Goal: Check status: Check status

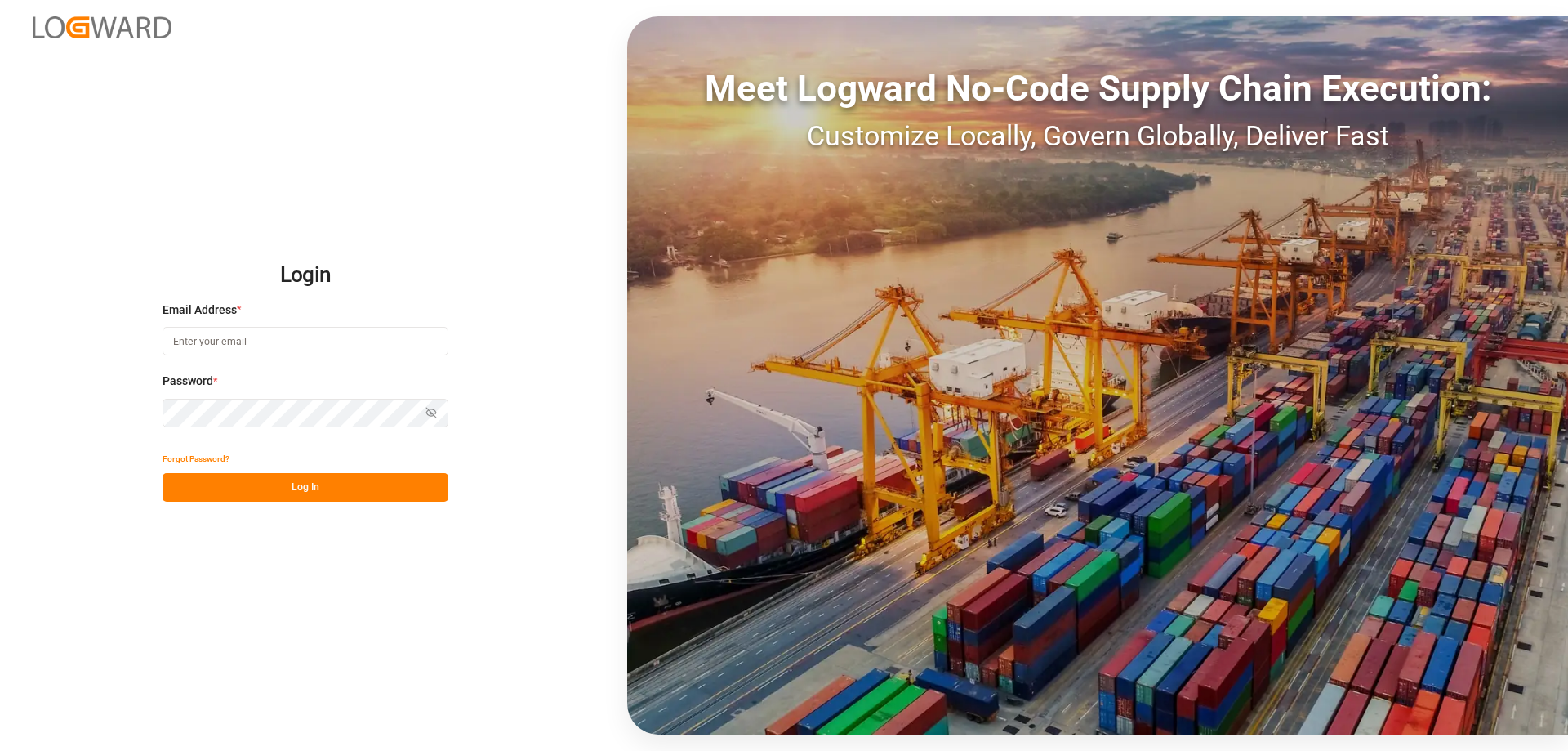
click at [252, 344] on input at bounding box center [306, 341] width 286 height 29
type input "[EMAIL_ADDRESS][DOMAIN_NAME]"
click at [315, 490] on button "Log In" at bounding box center [306, 488] width 286 height 29
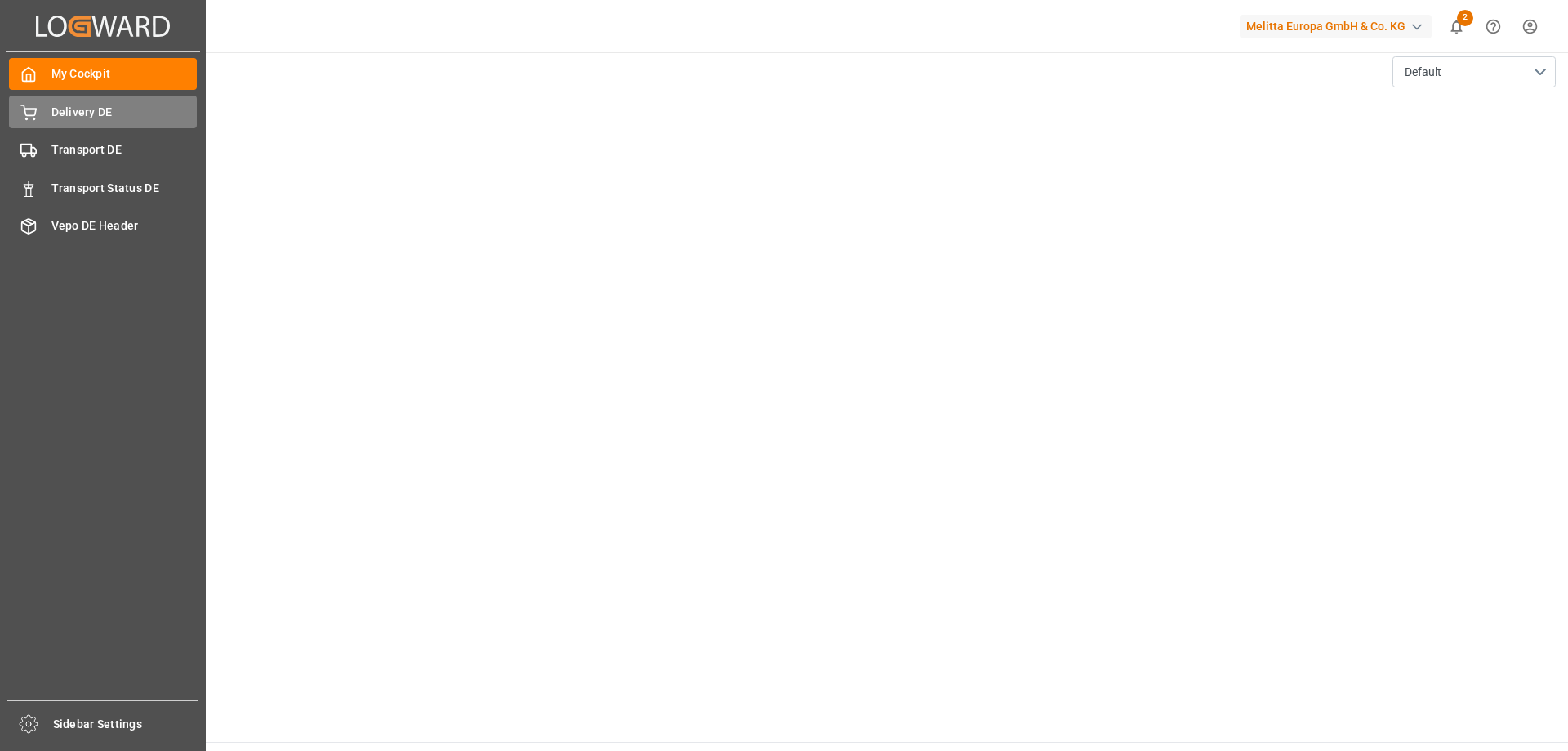
click at [66, 115] on span "Delivery DE" at bounding box center [124, 113] width 146 height 17
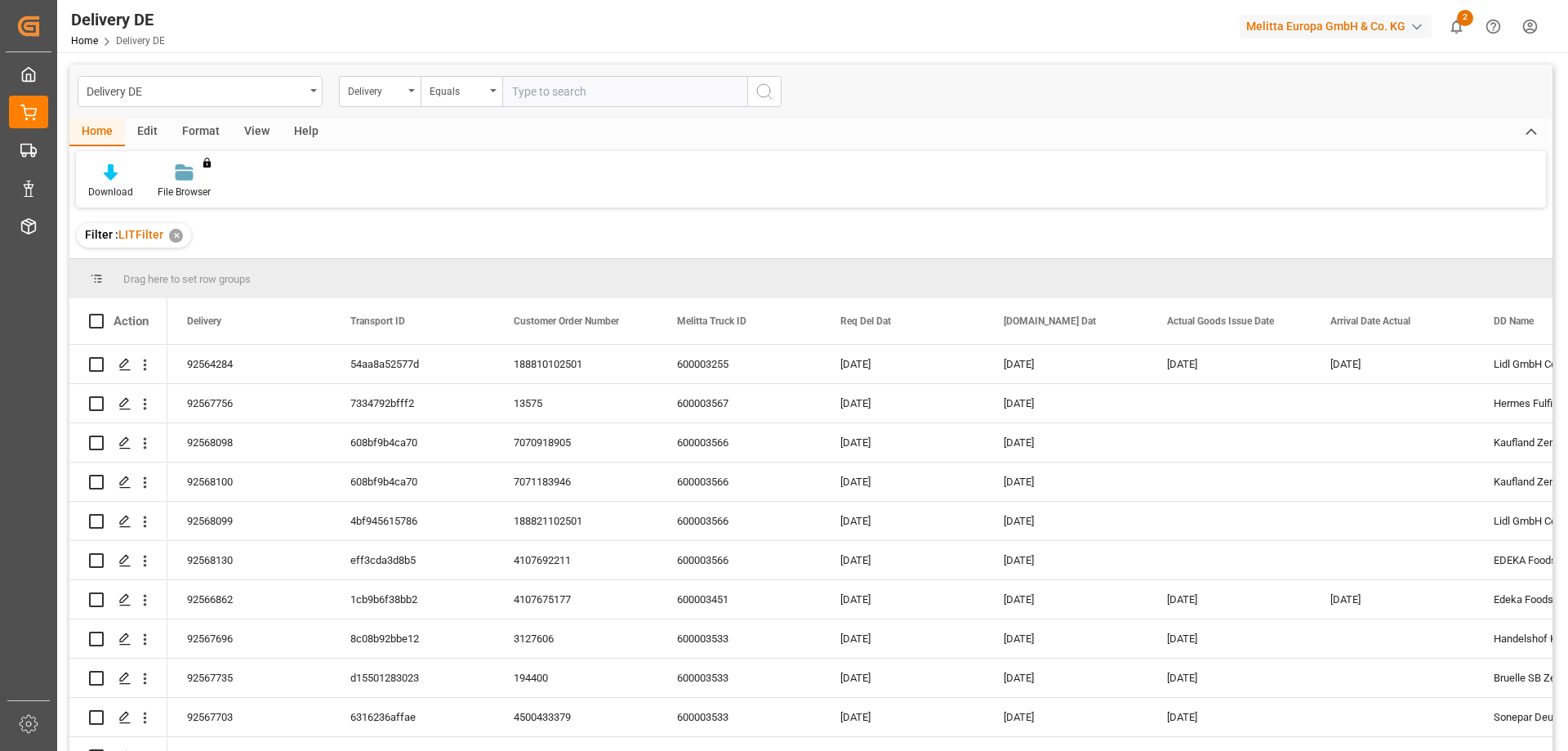
click at [559, 88] on input "text" at bounding box center [625, 92] width 245 height 31
type input "92544074"
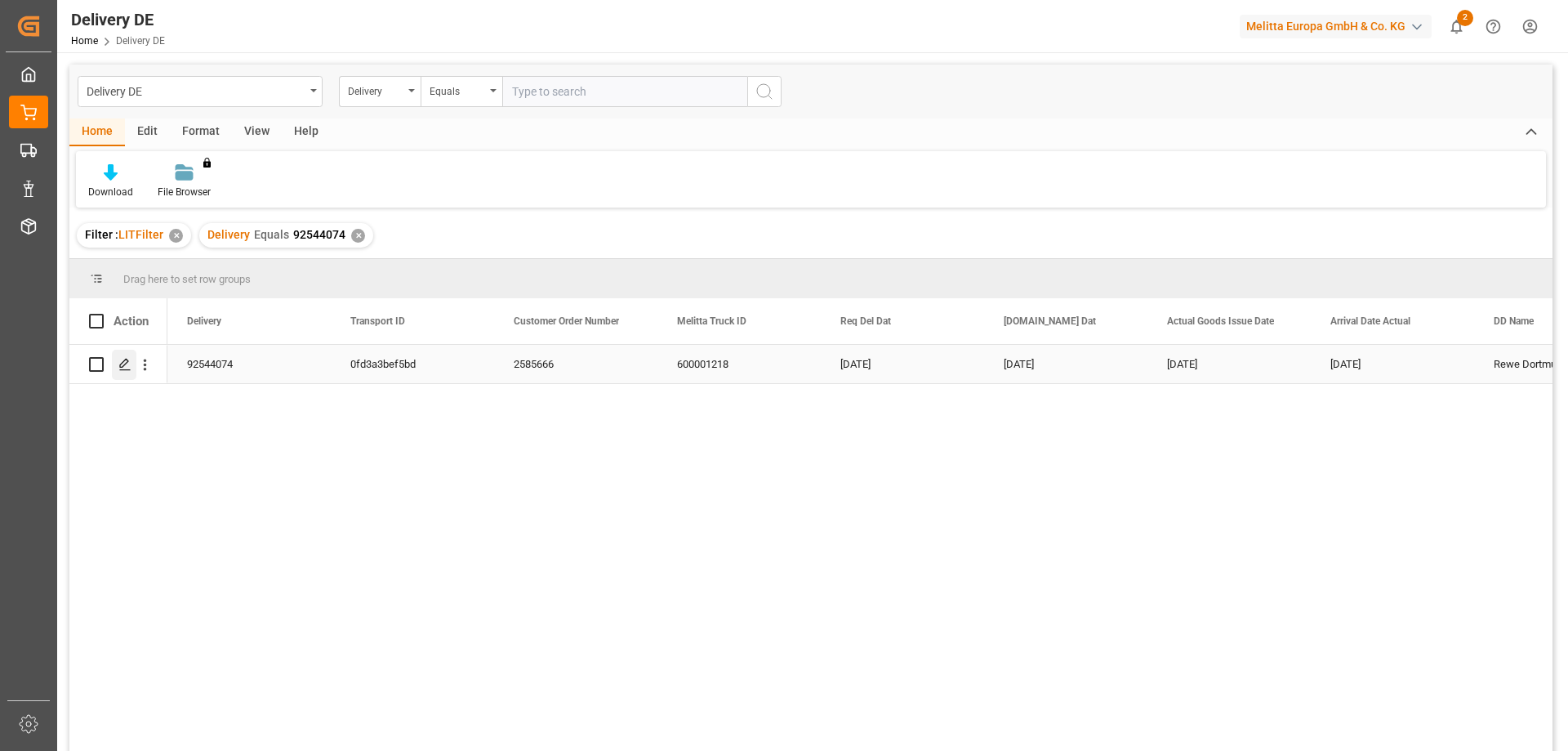
click at [122, 364] on icon "Press SPACE to select this row." at bounding box center [125, 364] width 13 height 13
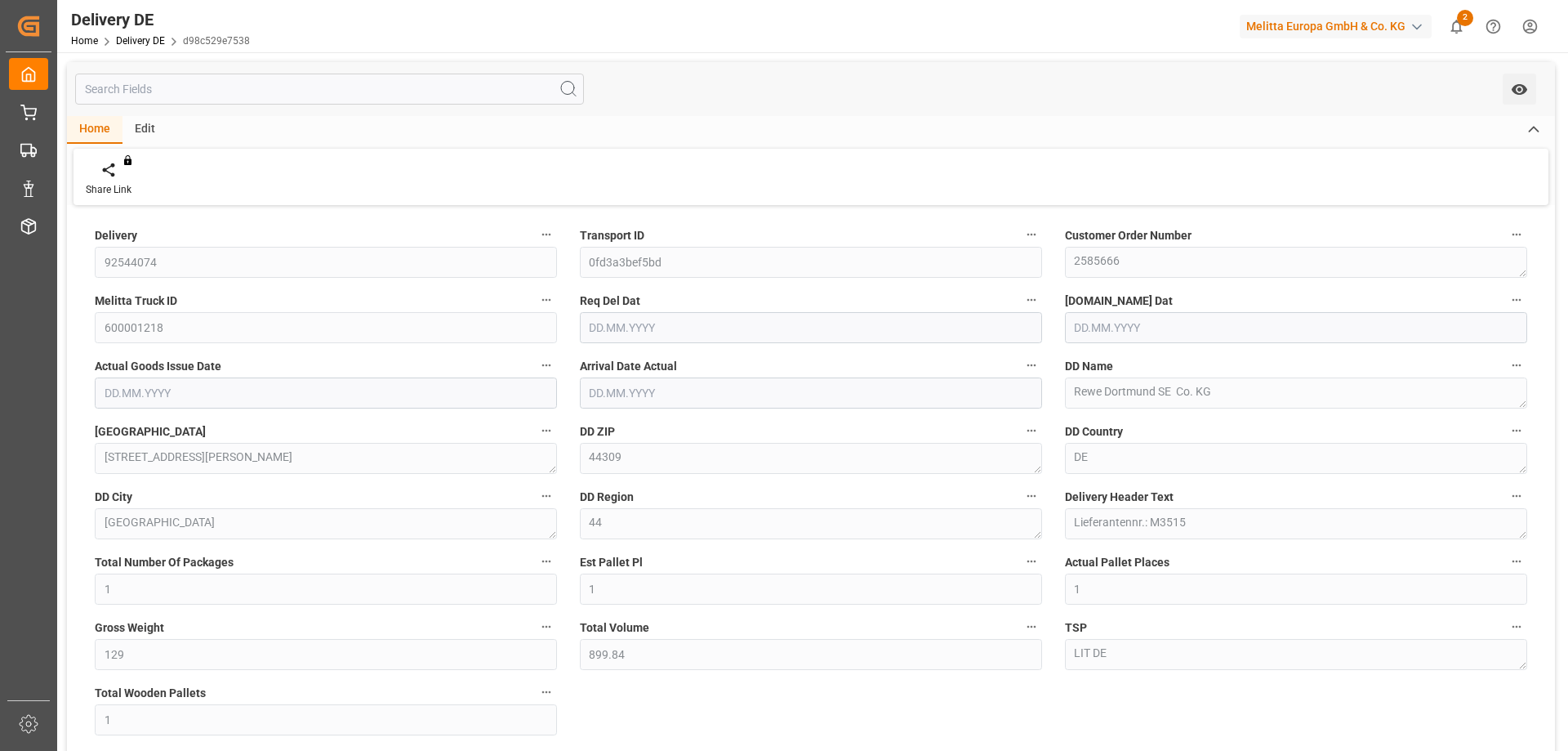
type input "[DATE]"
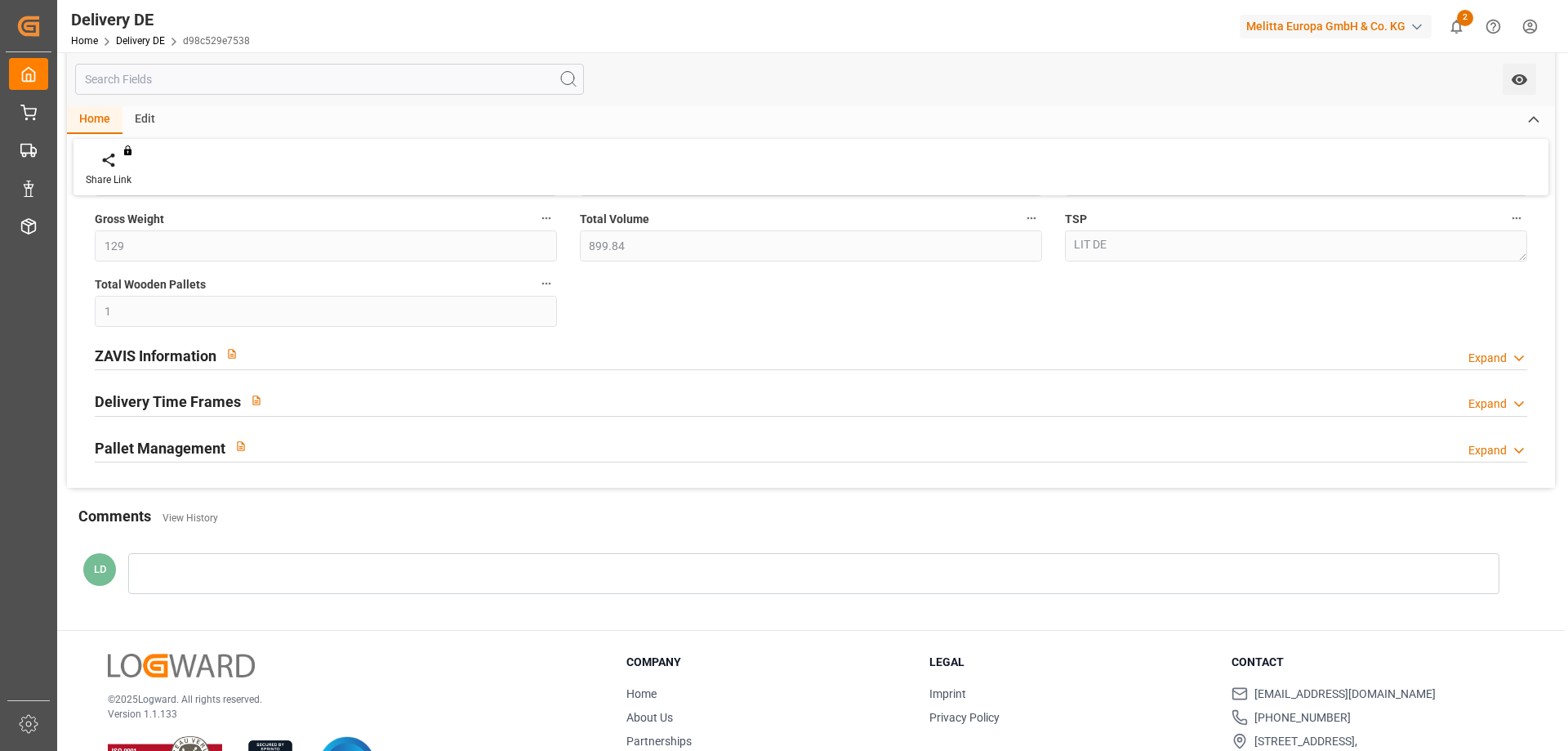
scroll to position [473, 0]
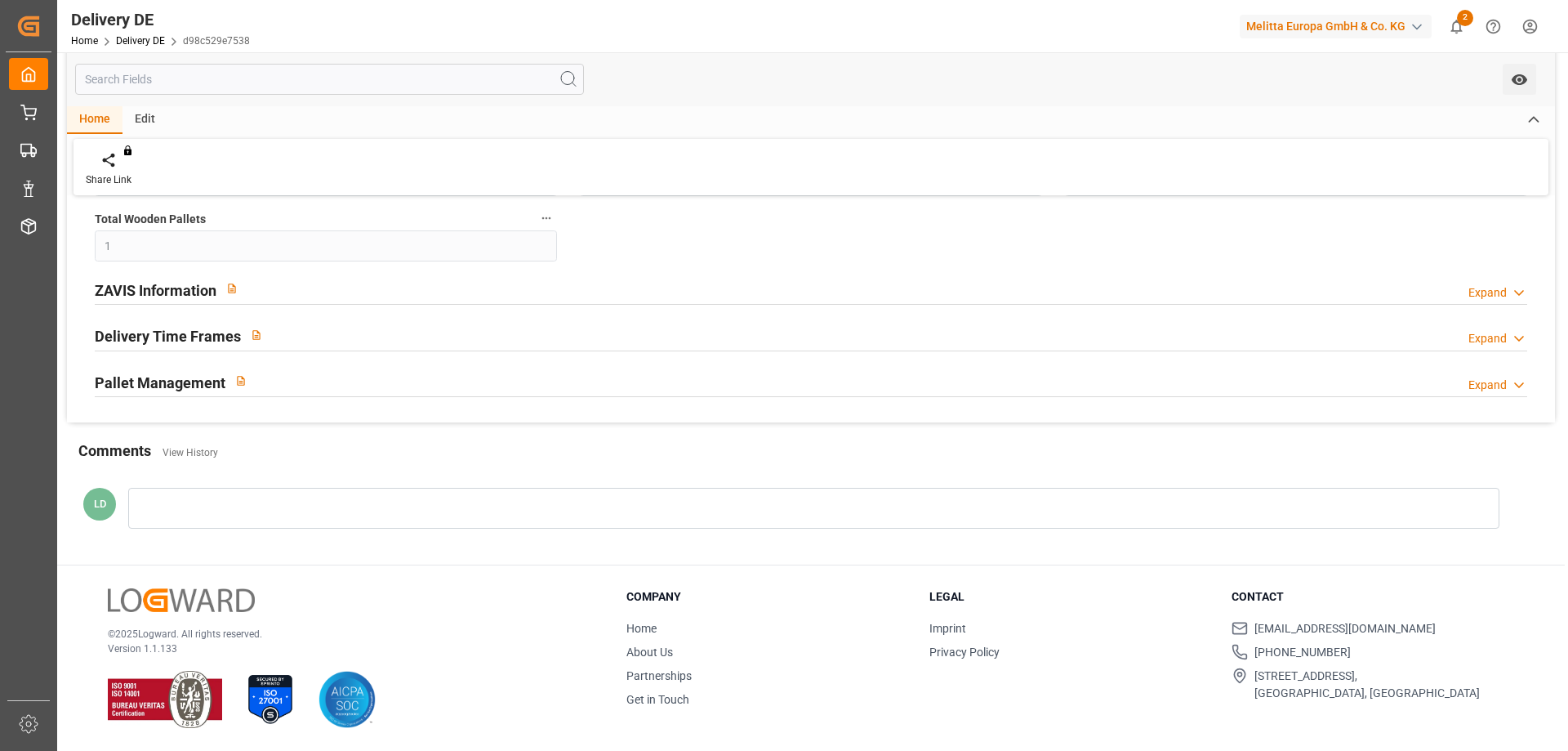
click at [169, 386] on h2 "Pallet Management" at bounding box center [160, 383] width 131 height 22
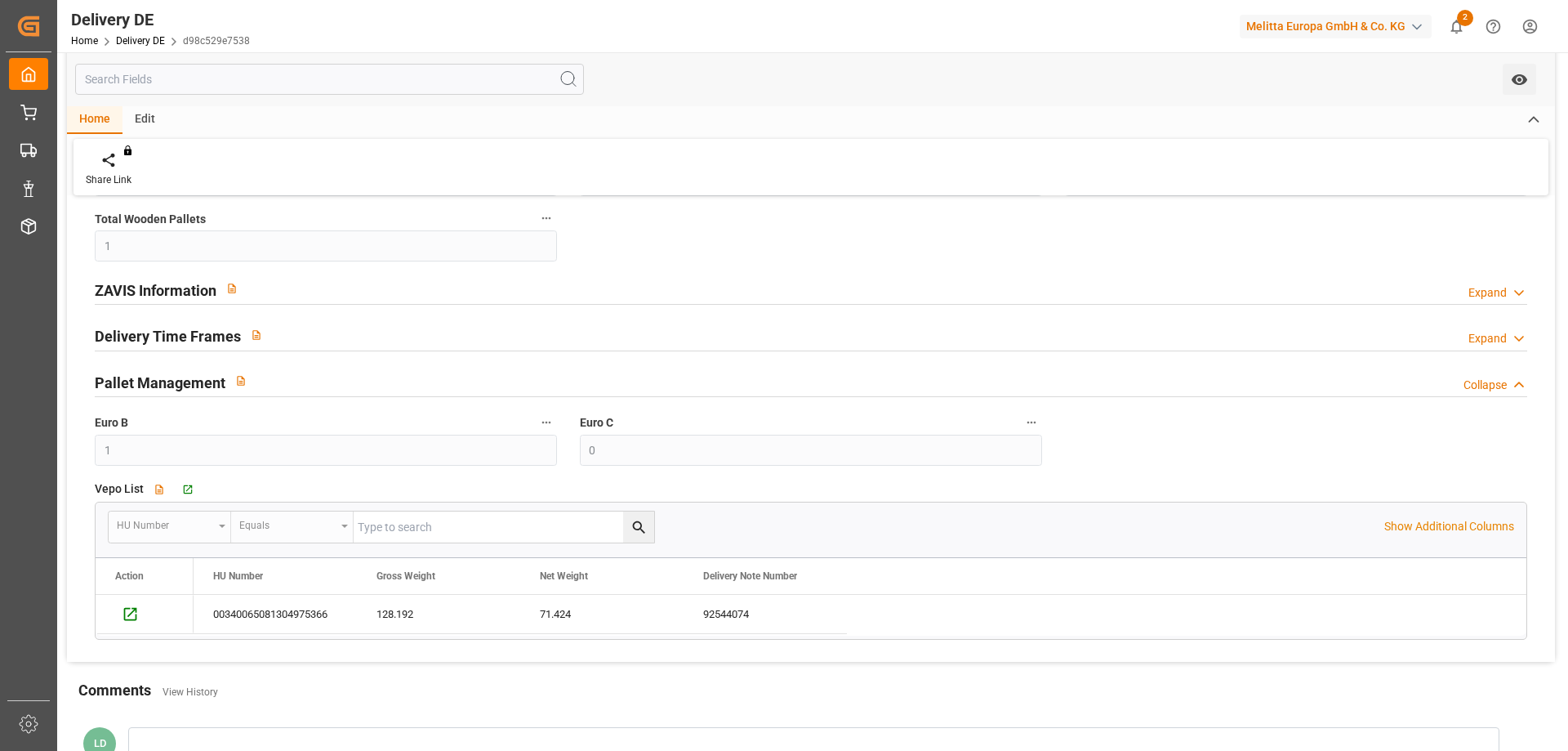
click at [169, 386] on h2 "Pallet Management" at bounding box center [160, 383] width 131 height 22
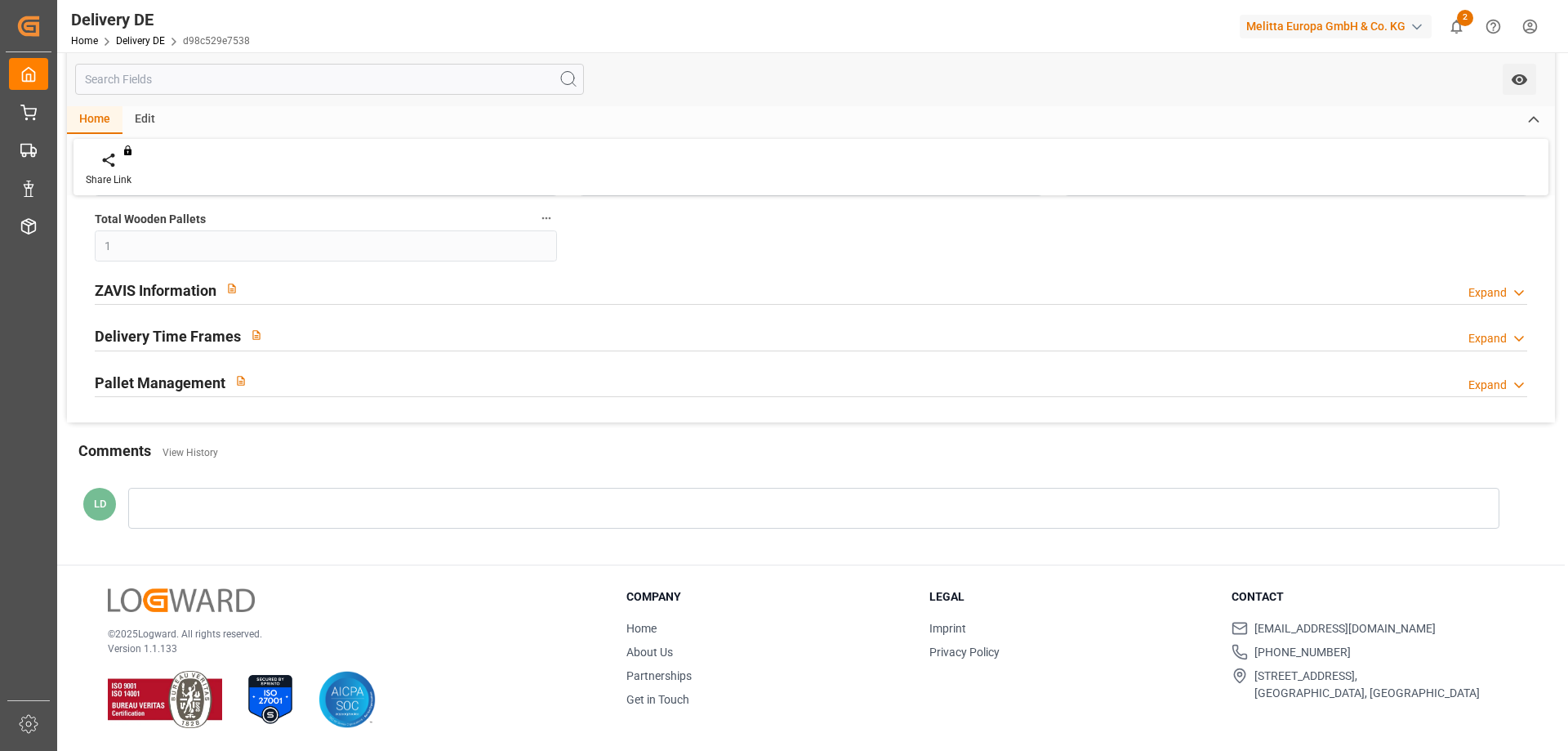
click at [428, 176] on div "Share Link You don't have permission for this feature. Contact admin." at bounding box center [811, 167] width 1475 height 56
